Goal: Task Accomplishment & Management: Manage account settings

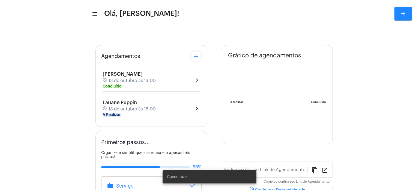
type input "[URL][DOMAIN_NAME]"
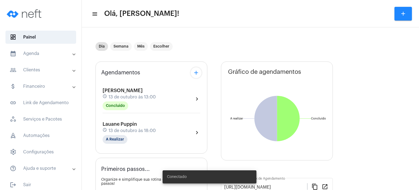
click at [38, 57] on mat-expansion-panel-header "calendar_month_outlined Agenda" at bounding box center [42, 53] width 78 height 13
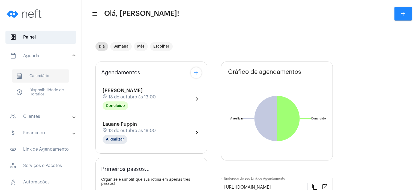
click at [32, 73] on span "calendar_month_outlined Calendário" at bounding box center [41, 75] width 58 height 13
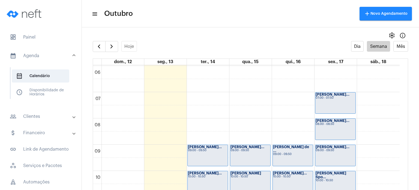
scroll to position [181, 0]
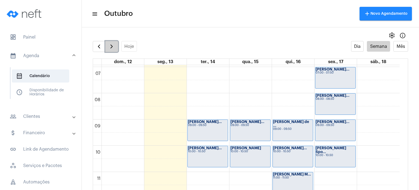
click at [108, 42] on button "button" at bounding box center [111, 46] width 13 height 11
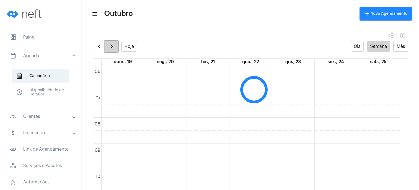
click at [108, 42] on button "button" at bounding box center [111, 46] width 13 height 11
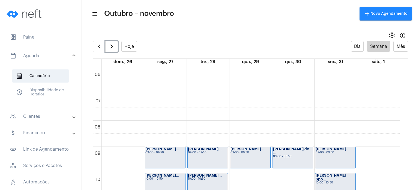
scroll to position [106, 0]
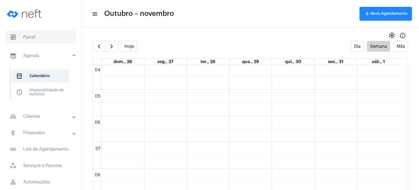
click at [23, 35] on span "dashboard Painel" at bounding box center [40, 37] width 71 height 13
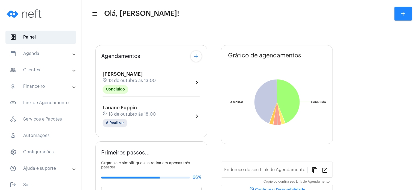
type input "[URL][DOMAIN_NAME]"
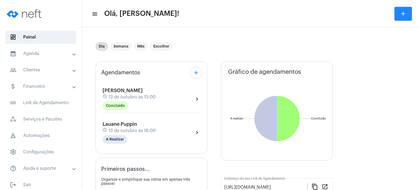
click at [32, 53] on mat-panel-title "calendar_month_outlined Agenda" at bounding box center [41, 53] width 63 height 7
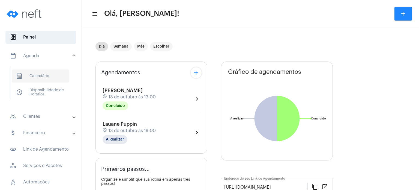
click at [34, 74] on span "calendar_month_outlined Calendário" at bounding box center [41, 75] width 58 height 13
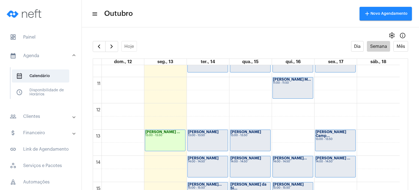
scroll to position [395, 0]
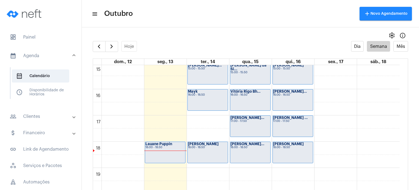
click at [202, 104] on div "Mayk 16:00 - 16:50" at bounding box center [208, 99] width 40 height 21
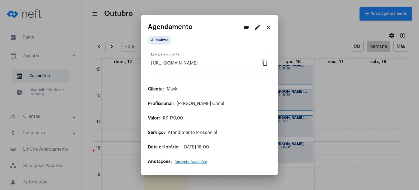
click at [253, 30] on button "edit" at bounding box center [257, 27] width 11 height 11
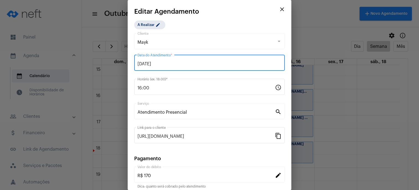
click at [186, 66] on input "[DATE]" at bounding box center [210, 63] width 144 height 5
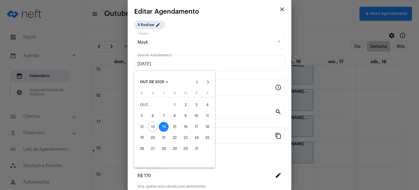
click at [194, 125] on div "17" at bounding box center [197, 127] width 10 height 10
type input "[DATE]"
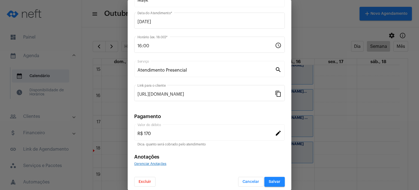
scroll to position [44, 0]
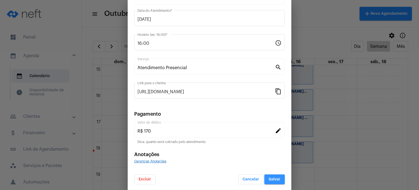
click at [273, 177] on span "Salvar" at bounding box center [275, 179] width 12 height 4
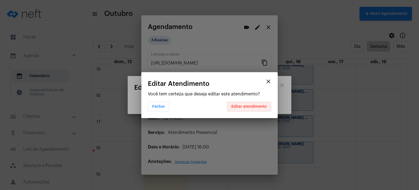
click at [256, 104] on button "Editar atendimento" at bounding box center [249, 107] width 44 height 10
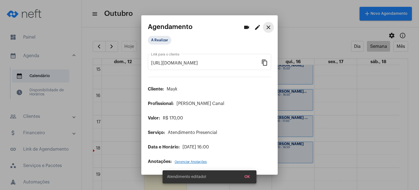
click at [266, 26] on mat-icon "close" at bounding box center [268, 27] width 7 height 7
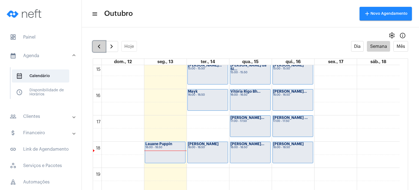
click at [101, 48] on span "button" at bounding box center [99, 46] width 7 height 7
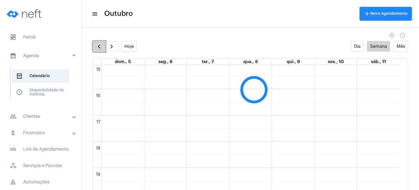
scroll to position [157, 0]
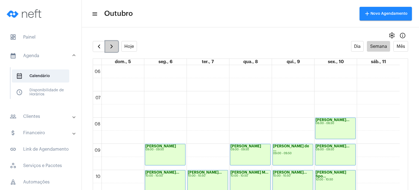
click at [111, 46] on span "button" at bounding box center [111, 46] width 7 height 7
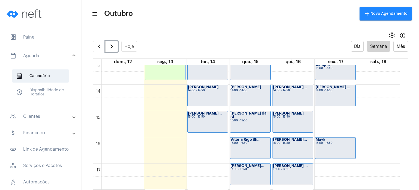
scroll to position [332, 0]
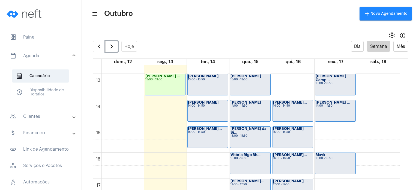
click at [335, 113] on div "[PERSON_NAME] ... 14:00 - 14:50" at bounding box center [335, 110] width 40 height 21
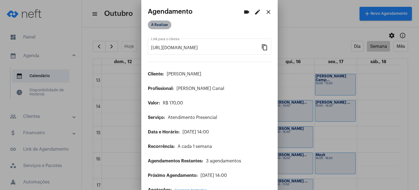
click at [165, 27] on mat-chip "A Realizar" at bounding box center [159, 24] width 23 height 9
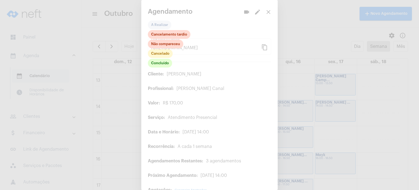
click at [265, 10] on div at bounding box center [209, 95] width 419 height 190
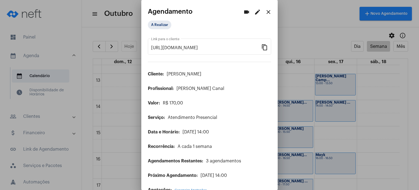
click at [265, 11] on mat-icon "close" at bounding box center [268, 12] width 7 height 7
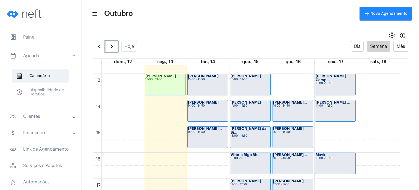
click at [335, 115] on div "[PERSON_NAME] ... 14:00 - 14:50" at bounding box center [335, 110] width 40 height 21
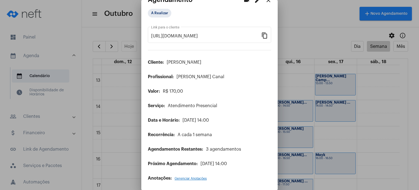
scroll to position [12, 0]
click at [265, 1] on mat-icon "close" at bounding box center [268, 0] width 7 height 7
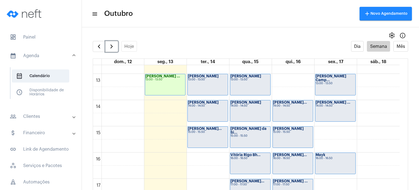
click at [324, 107] on div "[PERSON_NAME] ... 14:00 - 14:50" at bounding box center [335, 110] width 40 height 21
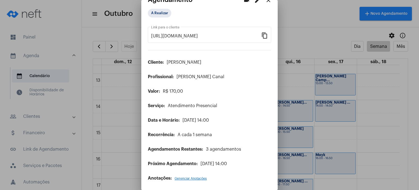
scroll to position [12, 0]
click at [254, 1] on mat-icon "edit" at bounding box center [257, 0] width 7 height 7
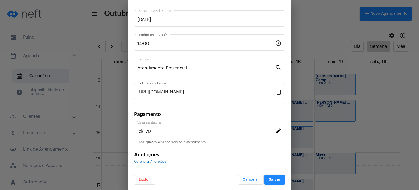
scroll to position [44, 0]
click at [147, 178] on span "Excluir" at bounding box center [145, 179] width 13 height 4
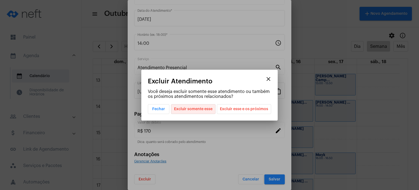
click at [199, 108] on span "Excluir somente esse" at bounding box center [193, 108] width 38 height 9
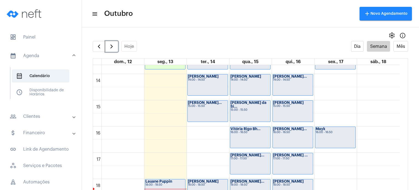
scroll to position [357, 0]
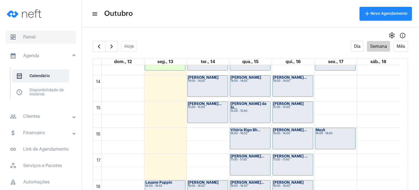
click at [48, 34] on span "dashboard Painel" at bounding box center [40, 37] width 71 height 13
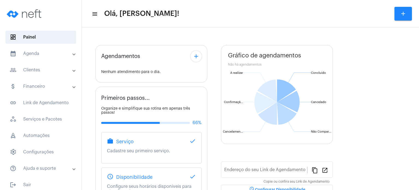
type input "[URL][DOMAIN_NAME]"
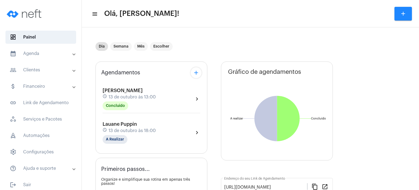
click at [126, 122] on span "Lauane Puppin" at bounding box center [120, 123] width 34 height 5
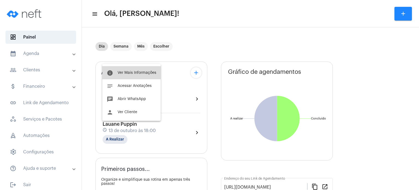
click at [133, 77] on button "info Ver Mais Informações" at bounding box center [131, 72] width 58 height 13
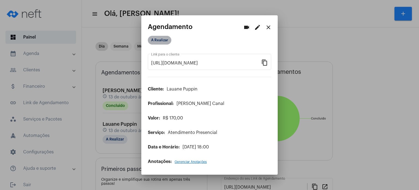
click at [168, 41] on mat-chip "A Realizar" at bounding box center [159, 40] width 23 height 9
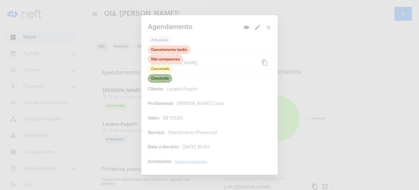
click at [161, 77] on mat-chip "Concluído" at bounding box center [160, 78] width 24 height 9
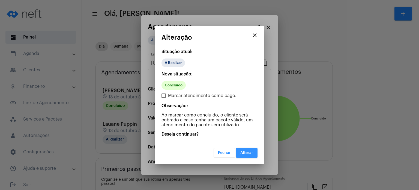
click at [243, 151] on span "Alterar" at bounding box center [246, 153] width 13 height 4
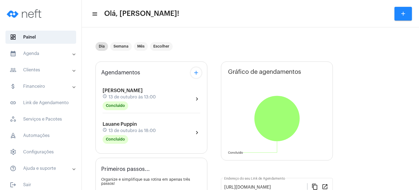
click at [35, 52] on mat-panel-title "calendar_month_outlined Agenda" at bounding box center [41, 53] width 63 height 7
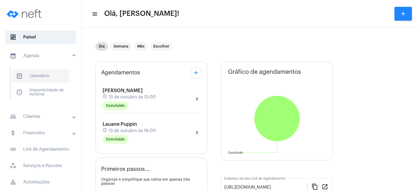
click at [39, 73] on span "calendar_month_outlined Calendário" at bounding box center [41, 75] width 58 height 13
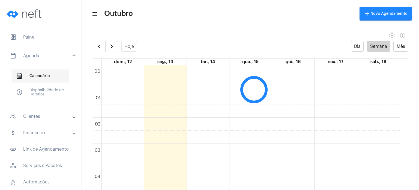
scroll to position [157, 0]
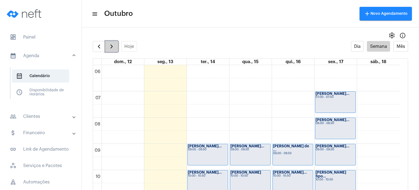
click at [112, 48] on span "button" at bounding box center [111, 46] width 7 height 7
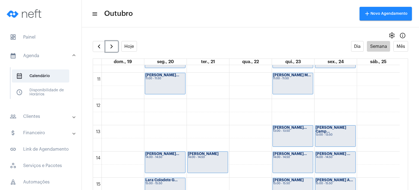
scroll to position [311, 0]
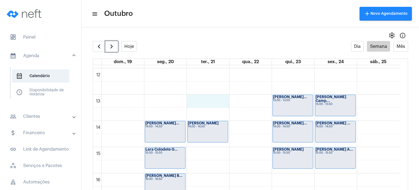
click at [206, 100] on div "00 01 02 03 04 05 06 07 08 09 10 11 12 13 14 15 16 17 18 19 20 21 22 23 [PERSON…" at bounding box center [246, 68] width 307 height 629
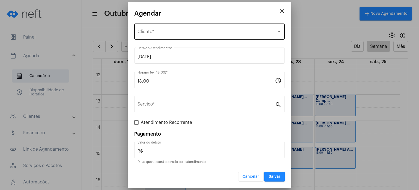
click at [159, 28] on div "Selecione o Cliente Cliente *" at bounding box center [210, 30] width 144 height 17
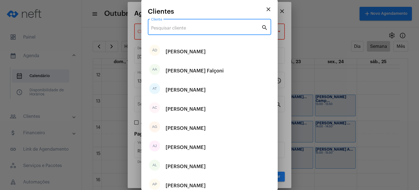
click at [159, 28] on input "Cliente" at bounding box center [206, 28] width 110 height 5
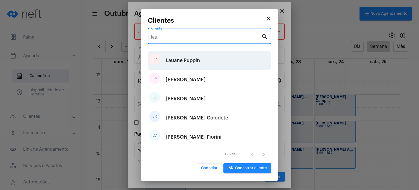
type input "lau"
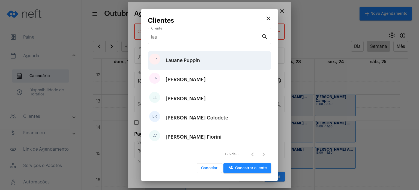
click at [170, 63] on div "Lauane Puppin" at bounding box center [183, 60] width 34 height 16
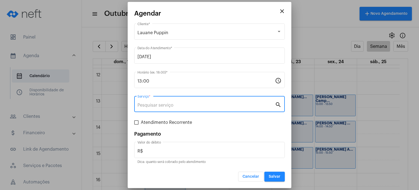
click at [151, 104] on input "Serviço *" at bounding box center [207, 105] width 138 height 5
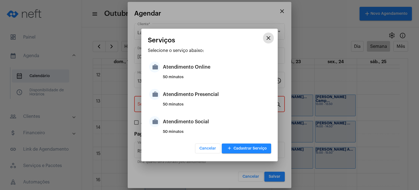
click at [151, 104] on div "work Atendimento Presencial 50 minutos" at bounding box center [209, 98] width 123 height 27
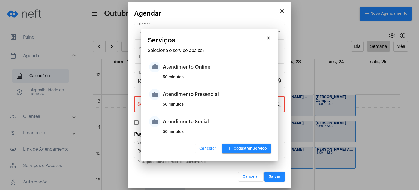
type input "Atendimento Presencial"
type input "R$ 170"
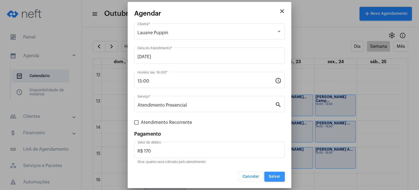
click at [269, 173] on button "Salvar" at bounding box center [274, 176] width 20 height 10
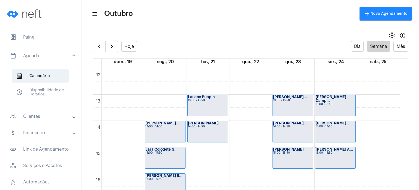
click at [40, 29] on mat-list "dashboard Painel calendar_month_outlined Agenda calendar_month_outlined Calendá…" at bounding box center [41, 132] width 82 height 209
click at [37, 35] on span "dashboard Painel" at bounding box center [40, 37] width 71 height 13
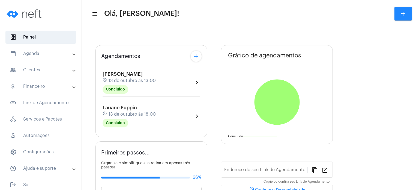
type input "[URL][DOMAIN_NAME]"
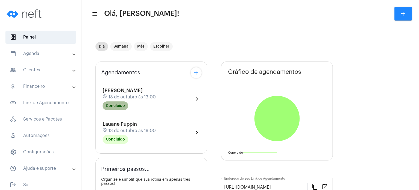
click at [106, 108] on mat-chip "Concluído" at bounding box center [116, 105] width 26 height 9
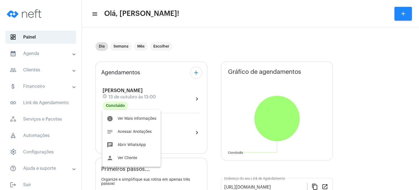
click at [95, 122] on div at bounding box center [209, 95] width 419 height 190
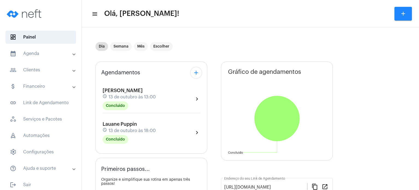
click at [108, 126] on div "[PERSON_NAME] schedule [DATE] 18:00 Concluído" at bounding box center [129, 132] width 53 height 22
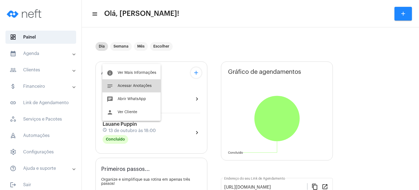
click at [125, 88] on button "notes Acessar Anotações" at bounding box center [131, 85] width 58 height 13
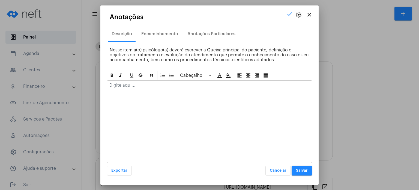
click at [125, 88] on div at bounding box center [209, 87] width 205 height 12
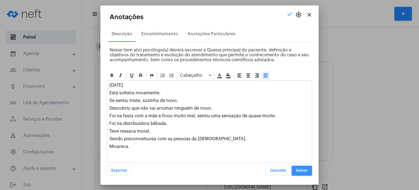
click at [298, 174] on button "Salvar" at bounding box center [302, 170] width 20 height 10
